Goal: Check status: Check status

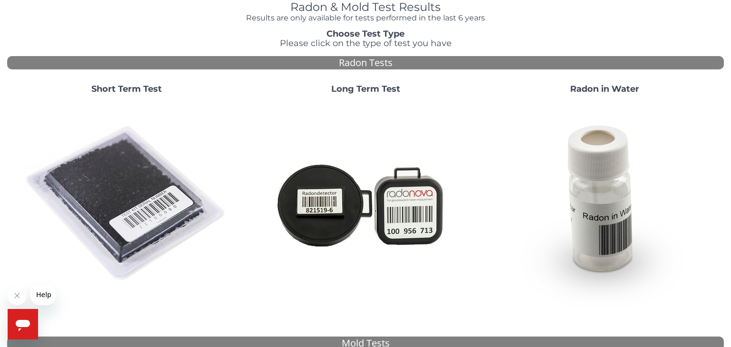
scroll to position [53, 0]
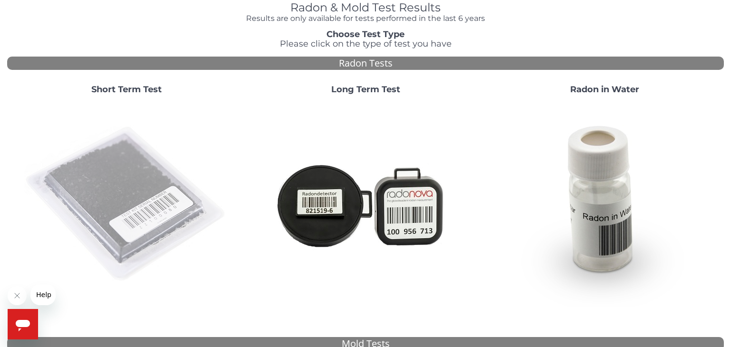
click at [124, 133] on img at bounding box center [126, 204] width 205 height 205
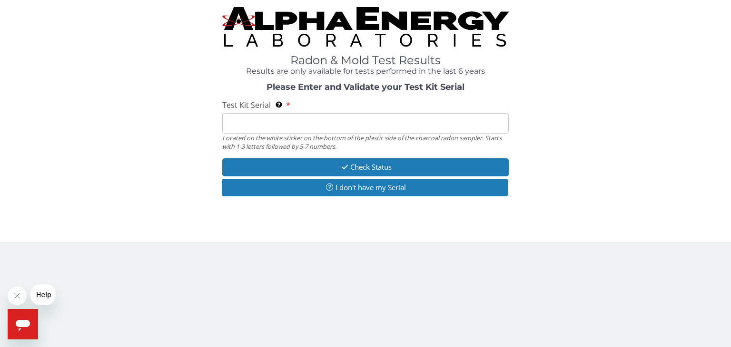
click at [243, 116] on input "Test Kit Serial Located on the white sticker on the bottom of the plastic side …" at bounding box center [365, 123] width 286 height 20
type input "f"
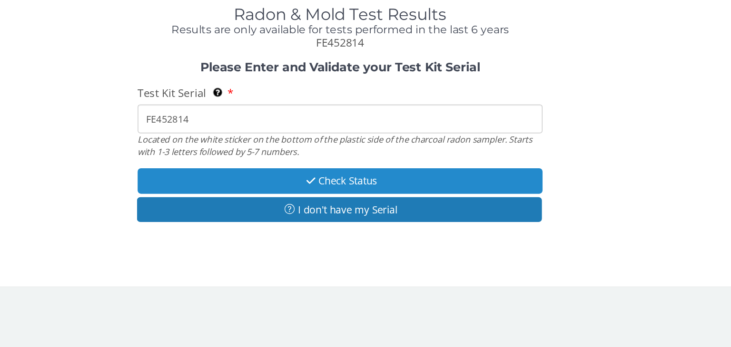
type input "FE452814"
click at [368, 175] on button "Check Status" at bounding box center [365, 178] width 286 height 18
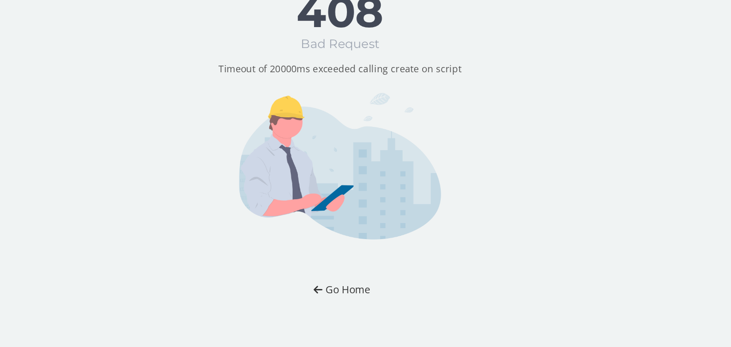
click at [361, 254] on button "Go Home" at bounding box center [366, 255] width 56 height 18
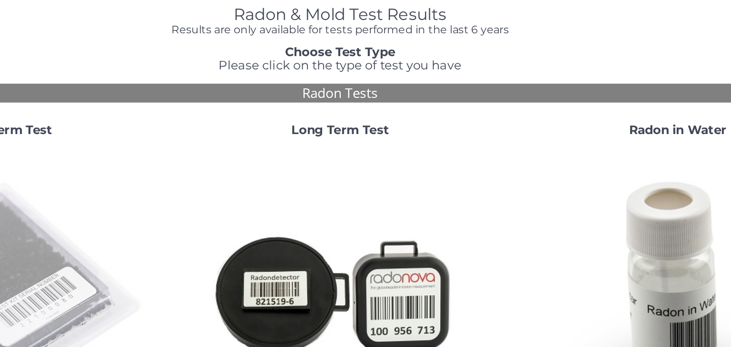
click at [147, 279] on img at bounding box center [126, 257] width 205 height 205
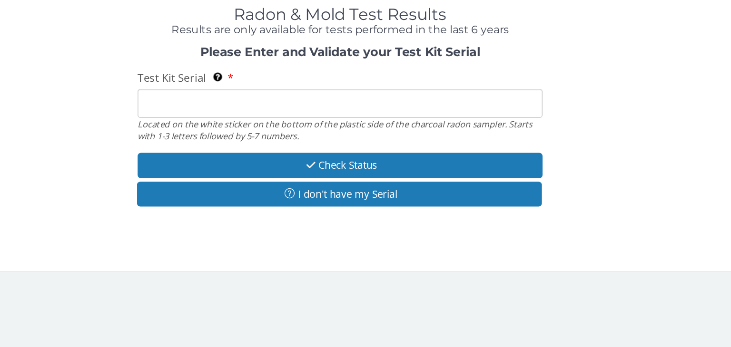
click at [269, 119] on input "Test Kit Serial Located on the white sticker on the bottom of the plastic side …" at bounding box center [365, 123] width 286 height 20
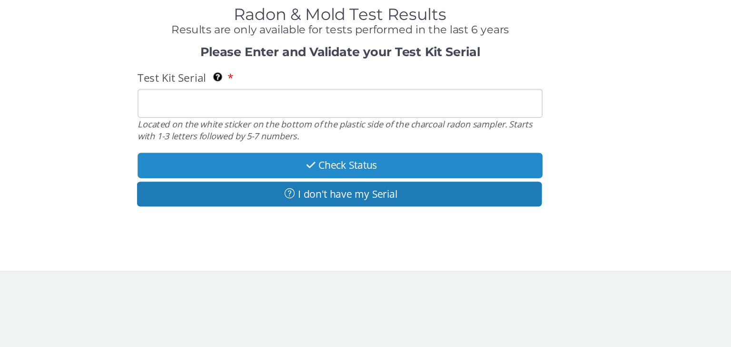
type input "FE452814"
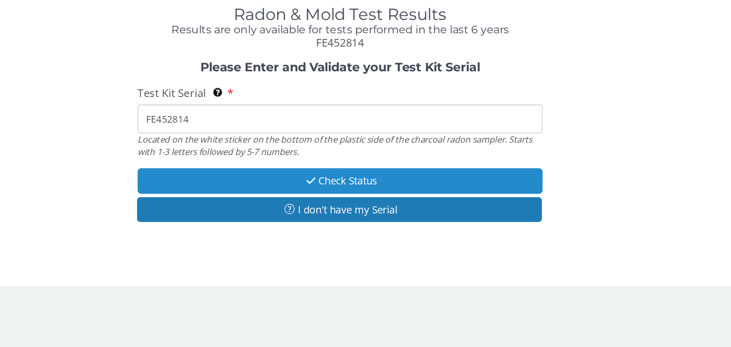
click at [323, 179] on button "Check Status" at bounding box center [365, 178] width 286 height 18
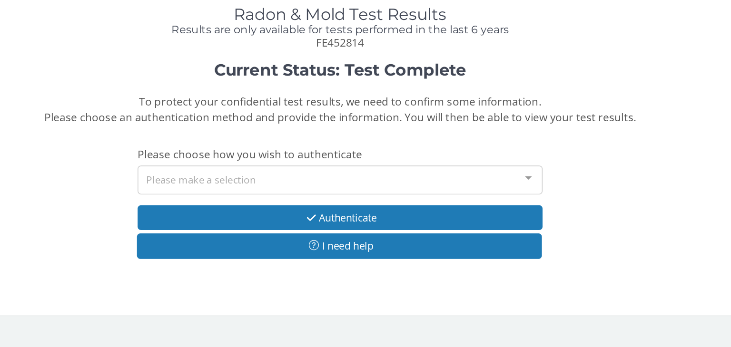
click at [363, 172] on div "Please make a selection" at bounding box center [365, 177] width 286 height 20
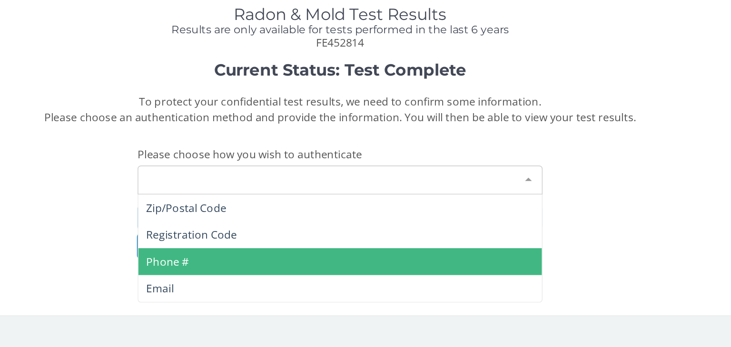
click at [254, 229] on span "Phone #" at bounding box center [365, 235] width 285 height 19
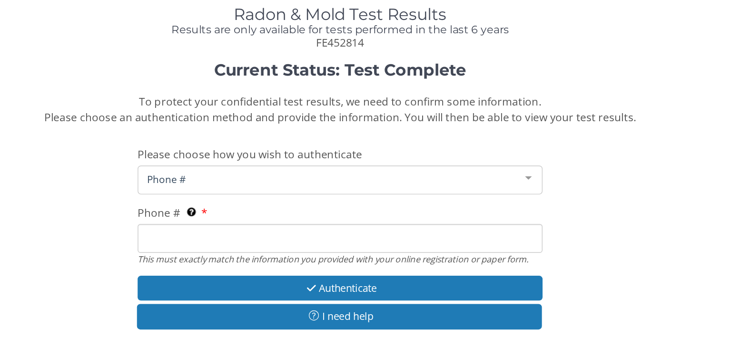
click at [257, 174] on span "Phone #" at bounding box center [357, 177] width 263 height 10
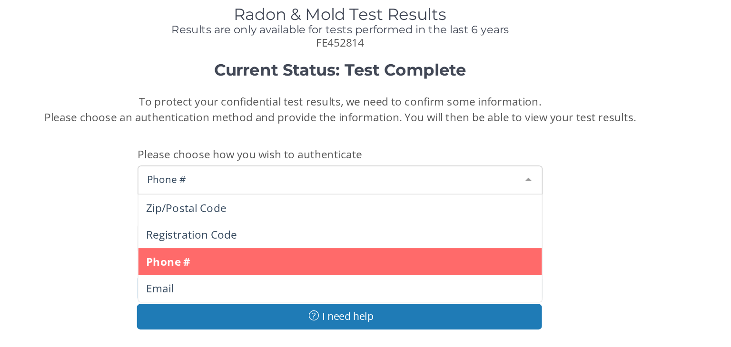
click at [247, 241] on span "Phone #" at bounding box center [365, 235] width 285 height 19
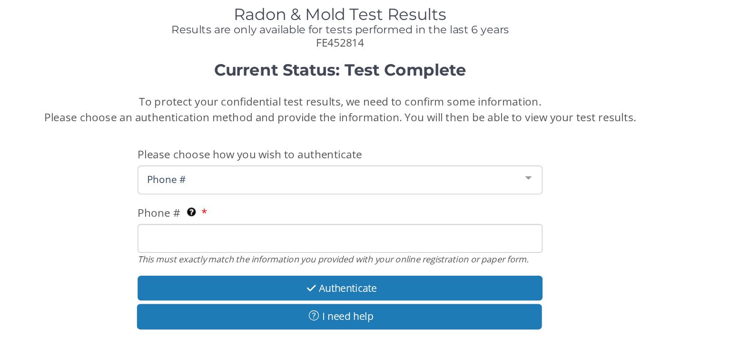
click at [255, 209] on input "Phone # This must exactly match the information you provided with your online r…" at bounding box center [365, 219] width 286 height 20
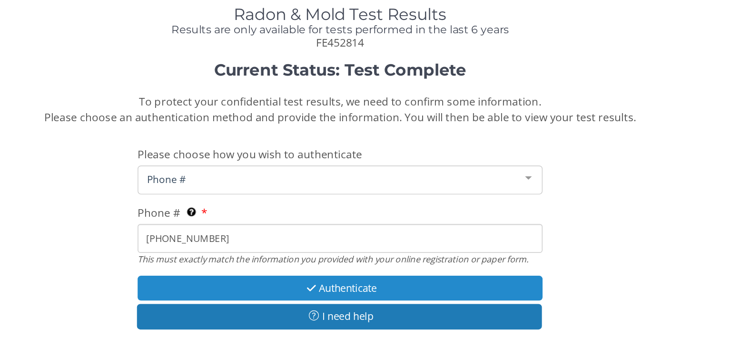
type input "[PHONE_NUMBER]"
click at [286, 253] on button "Authenticate" at bounding box center [365, 254] width 286 height 18
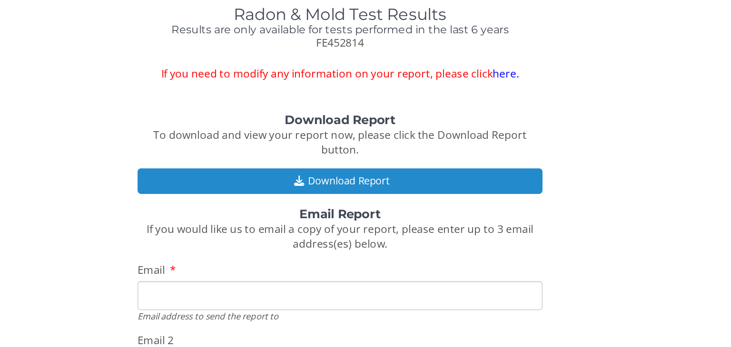
click at [367, 178] on button "Download Report" at bounding box center [365, 178] width 286 height 18
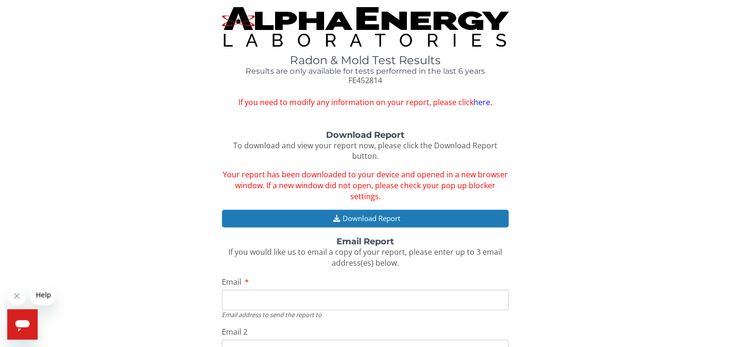
click at [506, 252] on div "Email Report If you would like us to email a copy of your report, please enter …" at bounding box center [365, 252] width 286 height 31
